Goal: Find specific page/section: Find specific page/section

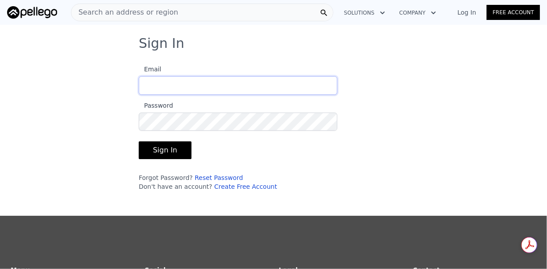
type input "[EMAIL_ADDRESS][DOMAIN_NAME]"
click at [160, 150] on button "Sign In" at bounding box center [165, 150] width 53 height 18
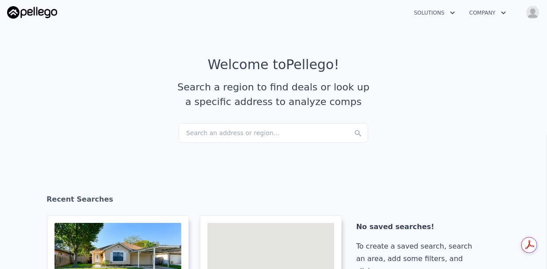
checkbox input "true"
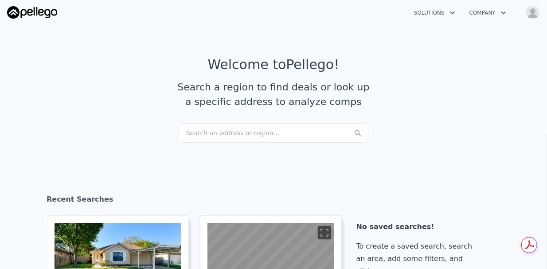
click at [324, 131] on div "Search an address or region..." at bounding box center [274, 133] width 190 height 20
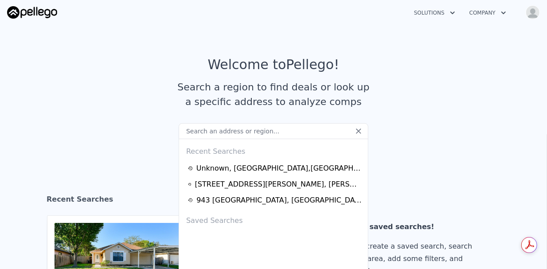
click at [324, 131] on input "text" at bounding box center [274, 131] width 190 height 16
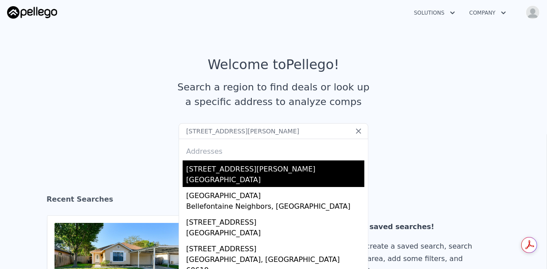
type input "[STREET_ADDRESS][PERSON_NAME]"
click at [304, 167] on div "[STREET_ADDRESS][PERSON_NAME]" at bounding box center [275, 168] width 178 height 14
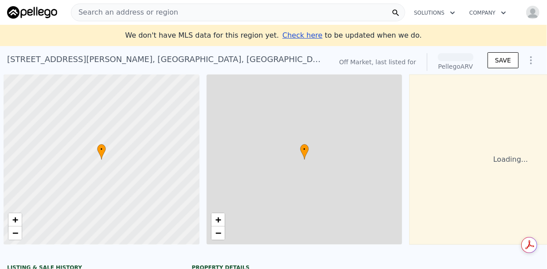
scroll to position [0, 4]
